Goal: Task Accomplishment & Management: Complete application form

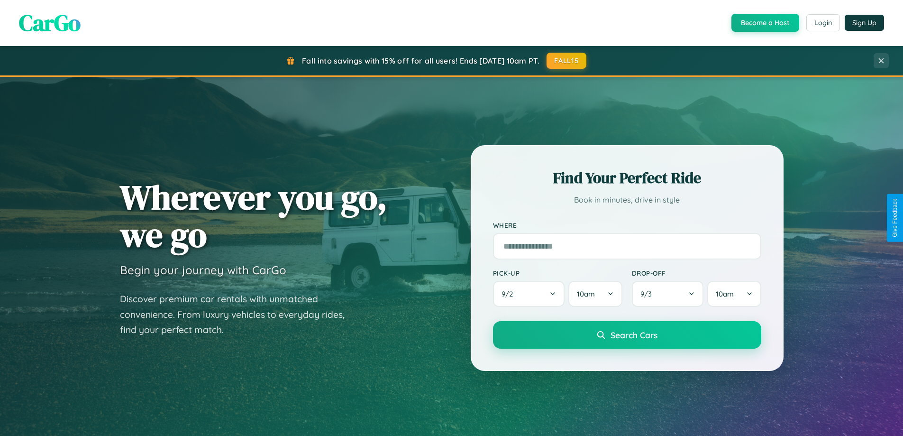
scroll to position [409, 0]
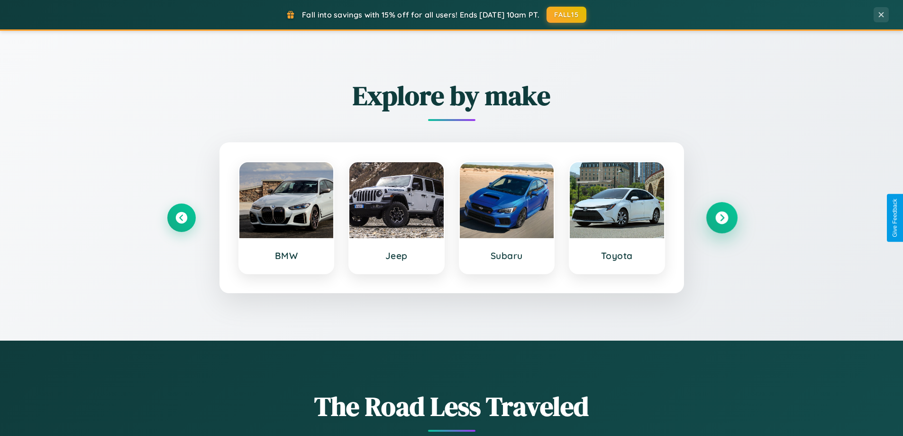
click at [722, 218] on icon at bounding box center [722, 218] width 13 height 13
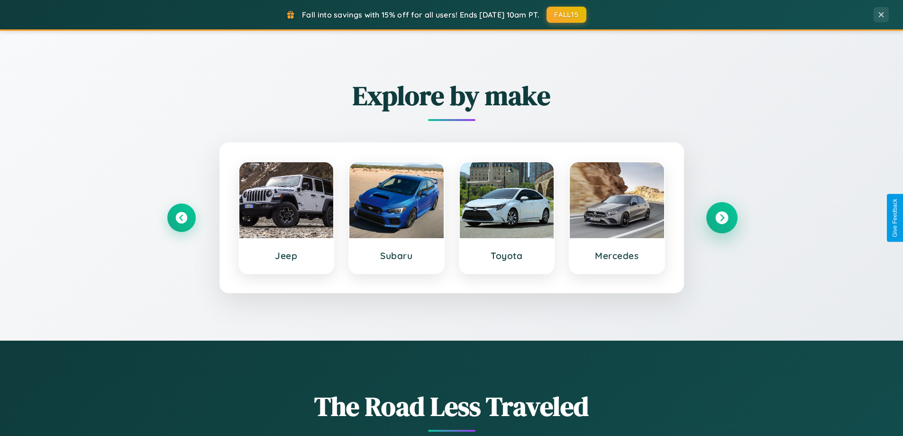
click at [722, 218] on icon at bounding box center [722, 218] width 13 height 13
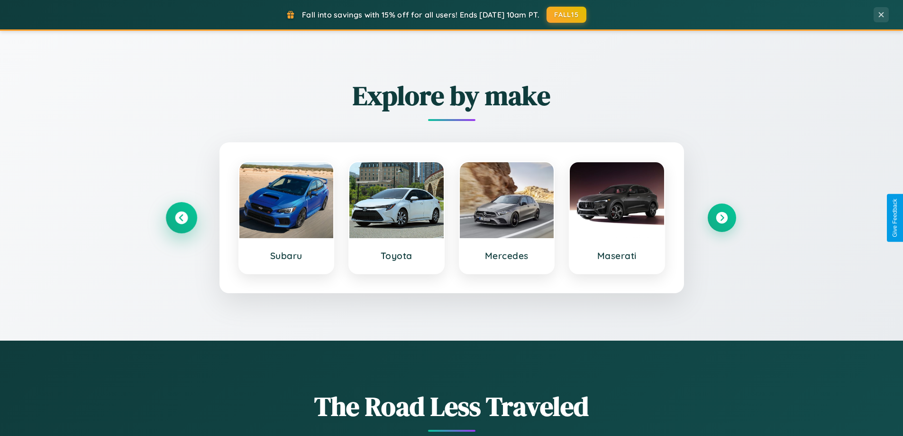
click at [181, 218] on icon at bounding box center [181, 218] width 13 height 13
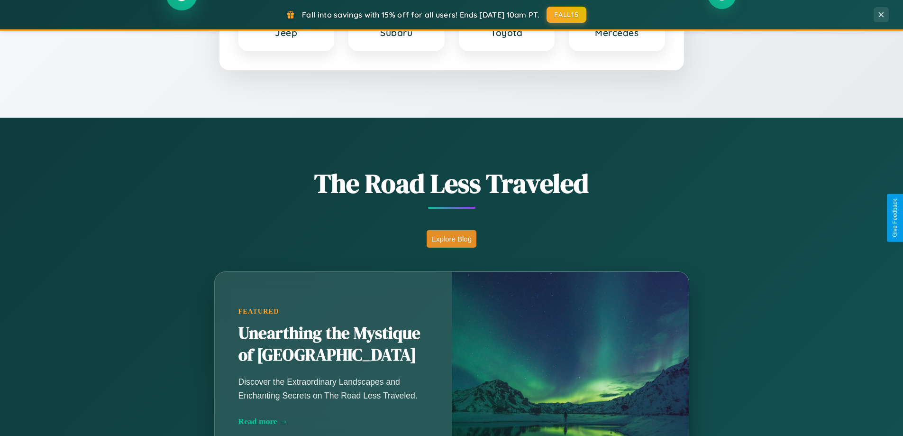
scroll to position [653, 0]
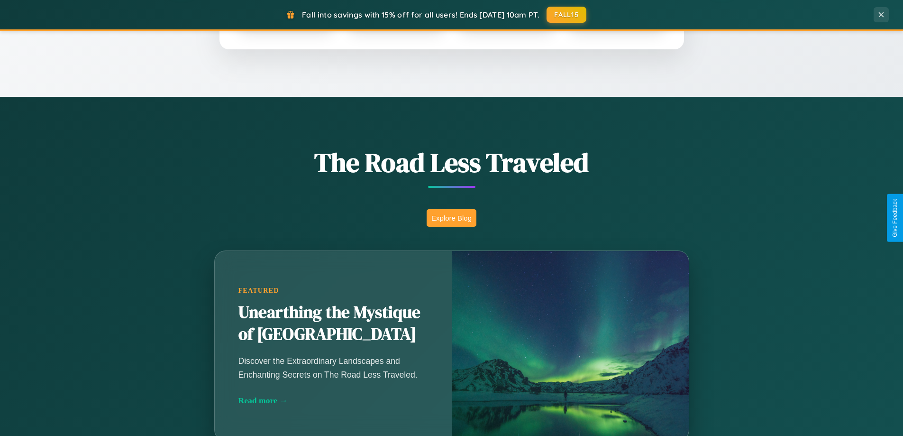
click at [451, 218] on button "Explore Blog" at bounding box center [452, 218] width 50 height 18
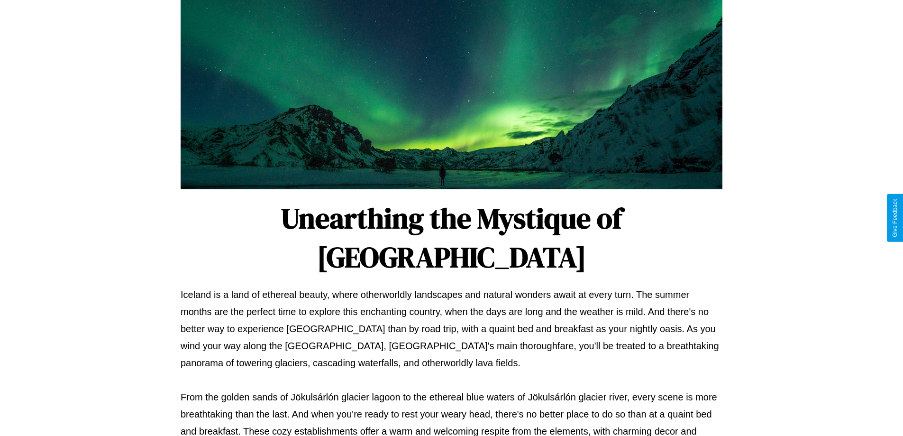
scroll to position [307, 0]
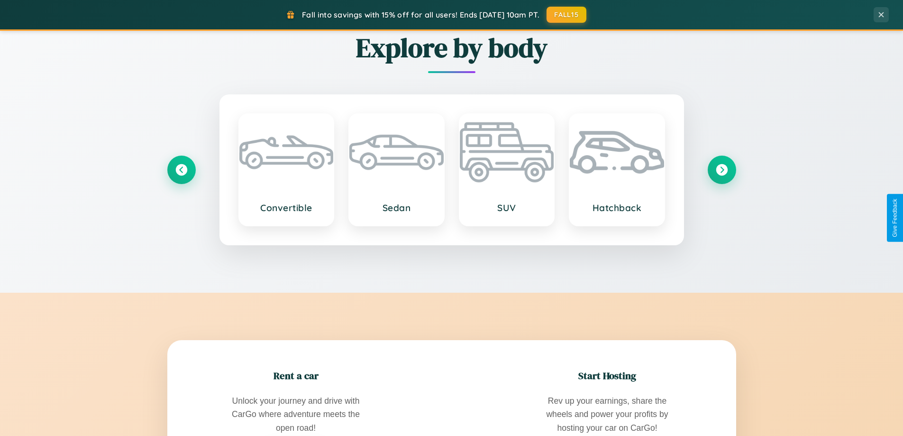
scroll to position [1524, 0]
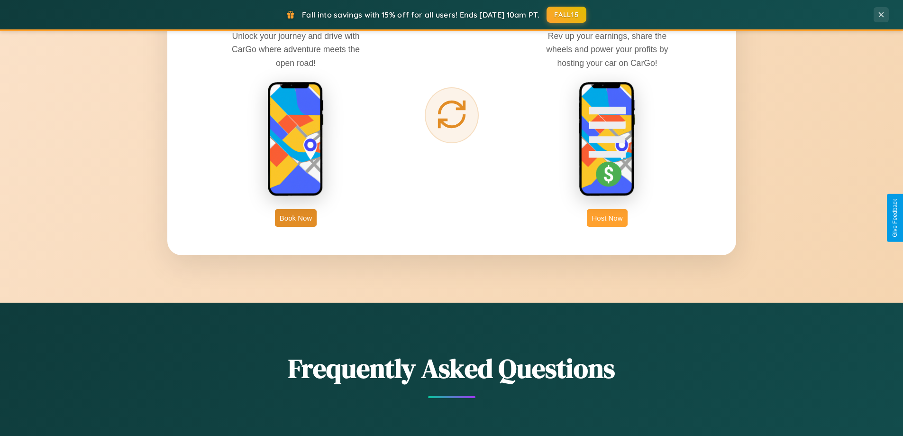
click at [608, 218] on button "Host Now" at bounding box center [607, 218] width 40 height 18
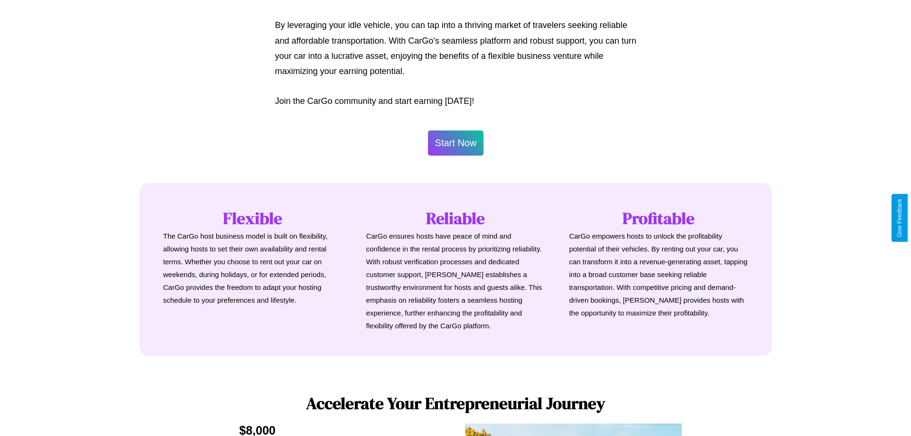
scroll to position [458, 0]
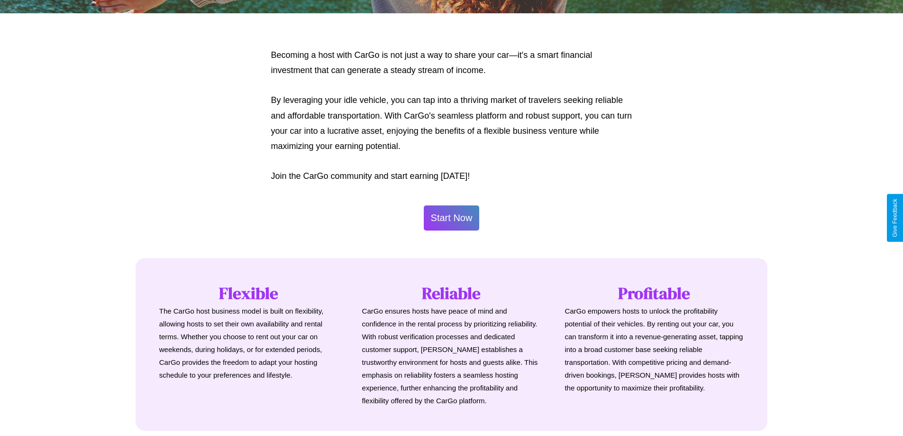
click at [451, 218] on button "Start Now" at bounding box center [452, 217] width 56 height 25
